Goal: Transaction & Acquisition: Purchase product/service

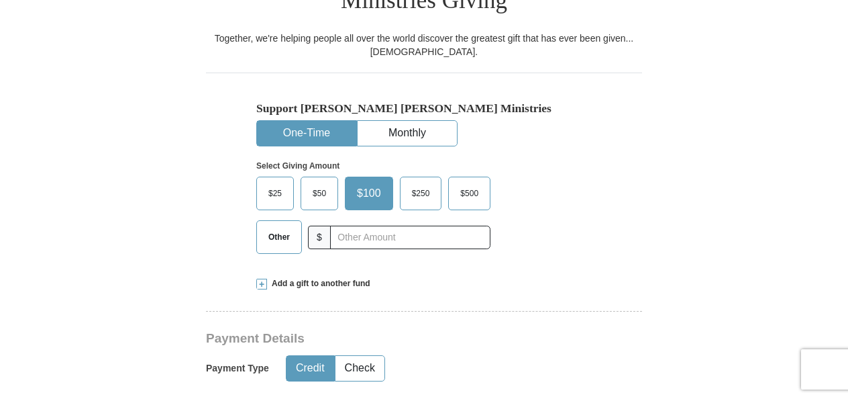
scroll to position [400, 0]
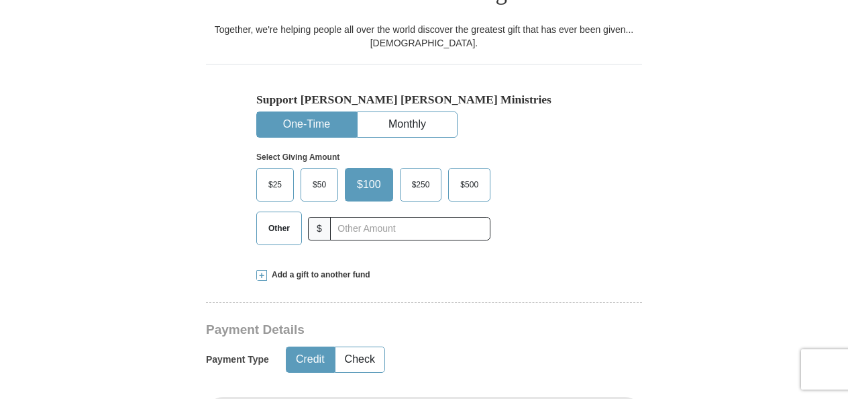
click at [281, 112] on button "One-Time" at bounding box center [306, 124] width 99 height 25
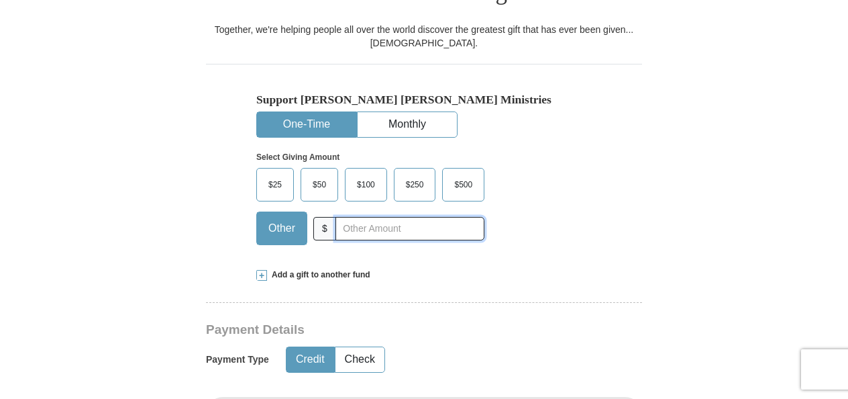
click at [370, 217] on input "text" at bounding box center [410, 228] width 149 height 23
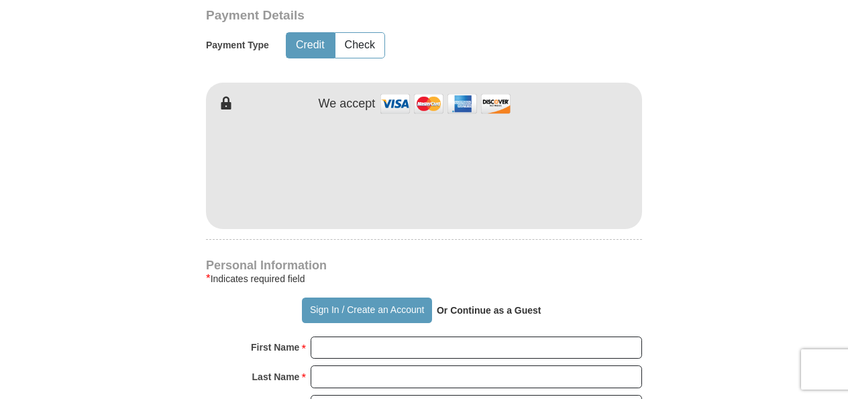
scroll to position [729, 0]
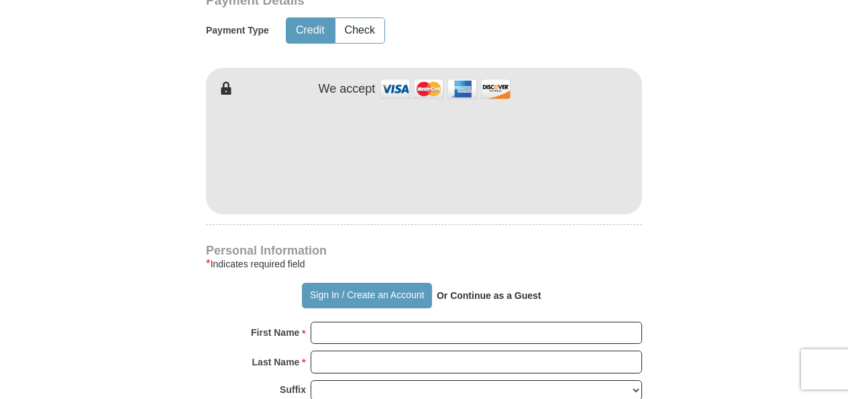
type input "5.00"
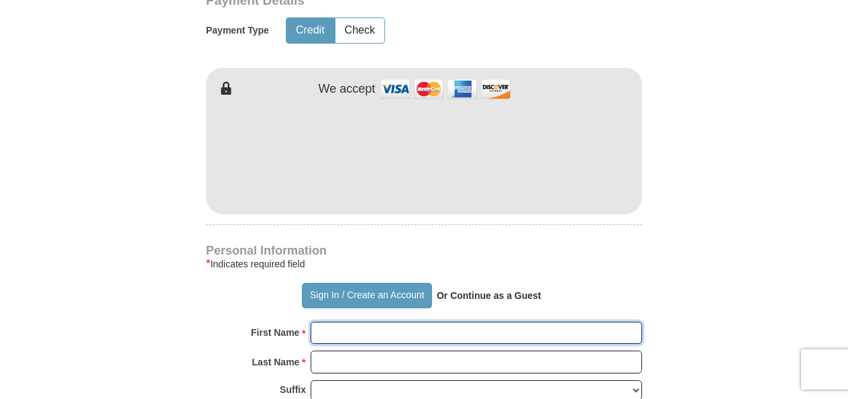
click at [362, 321] on input "First Name *" at bounding box center [477, 332] width 332 height 23
type input "[PERSON_NAME]"
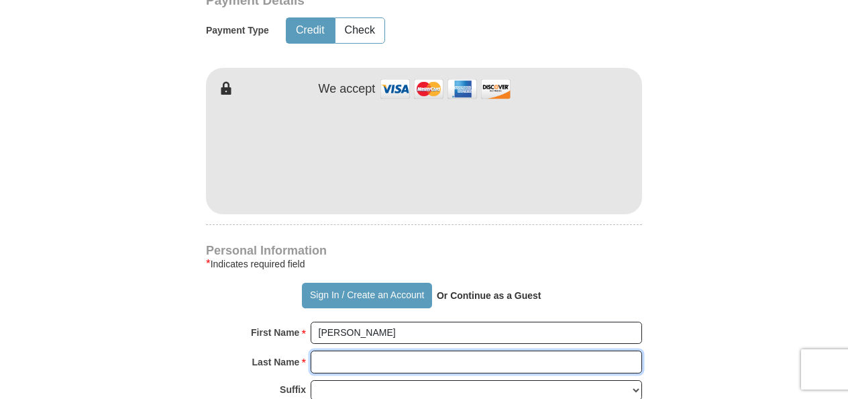
type input "[PERSON_NAME]"
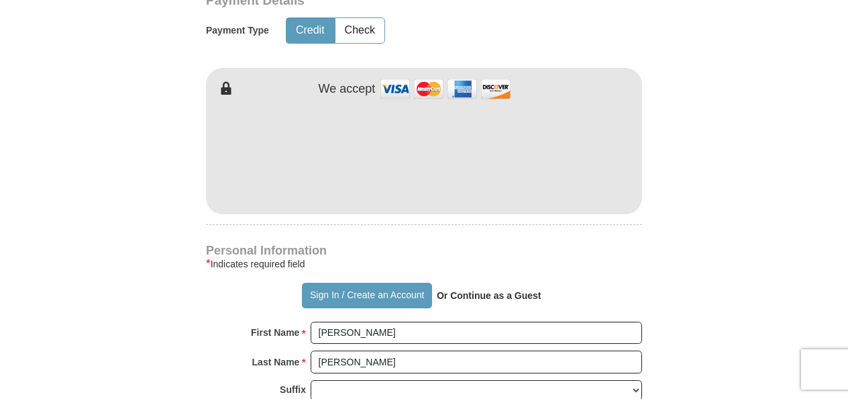
type input "[EMAIL_ADDRESS][DOMAIN_NAME]"
type input "[STREET_ADDRESS]"
type input "Carrollton"
select select "GA"
type input "30117"
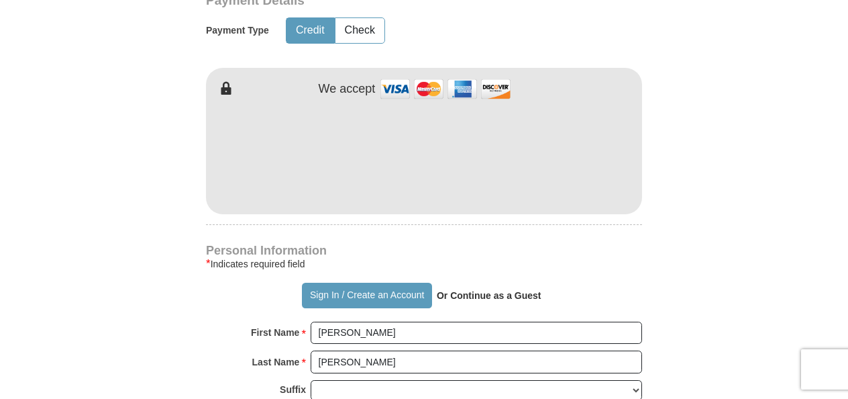
type input "6783266358"
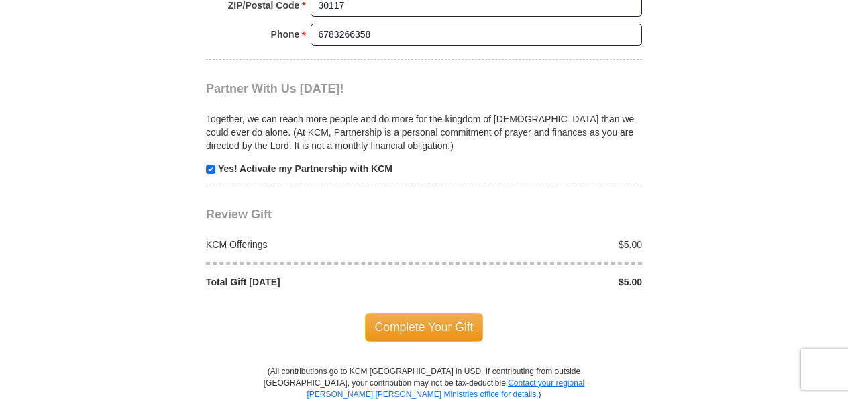
scroll to position [1319, 0]
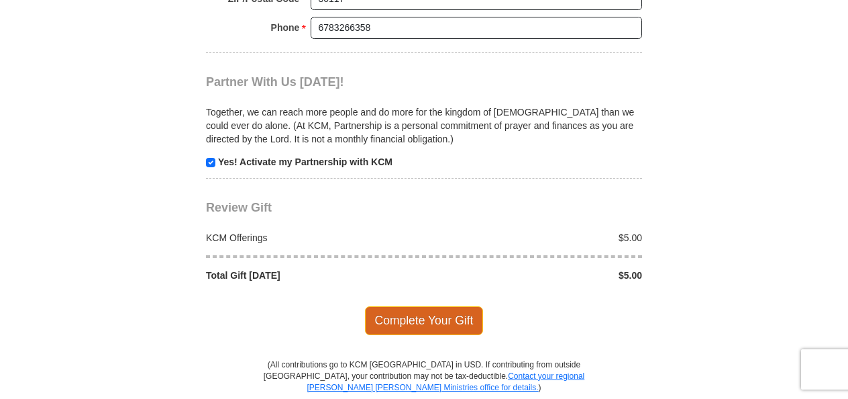
click at [444, 306] on span "Complete Your Gift" at bounding box center [424, 320] width 119 height 28
